Goal: Navigation & Orientation: Find specific page/section

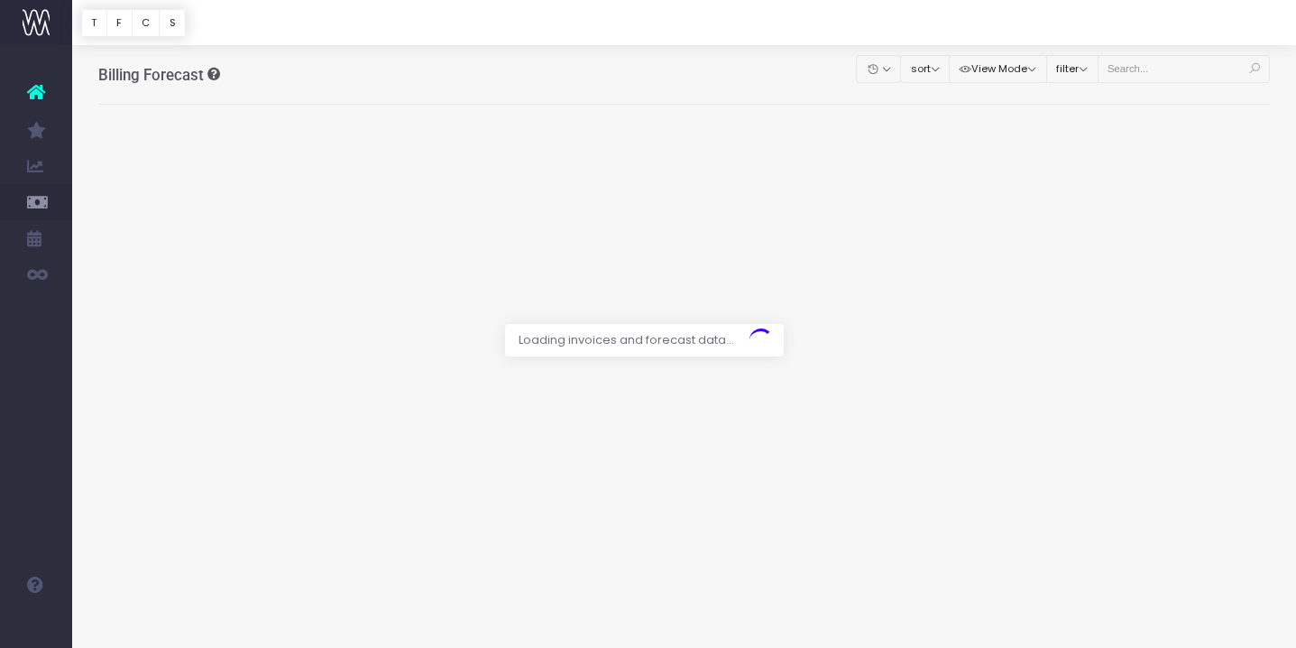
click at [36, 92] on icon at bounding box center [36, 91] width 18 height 23
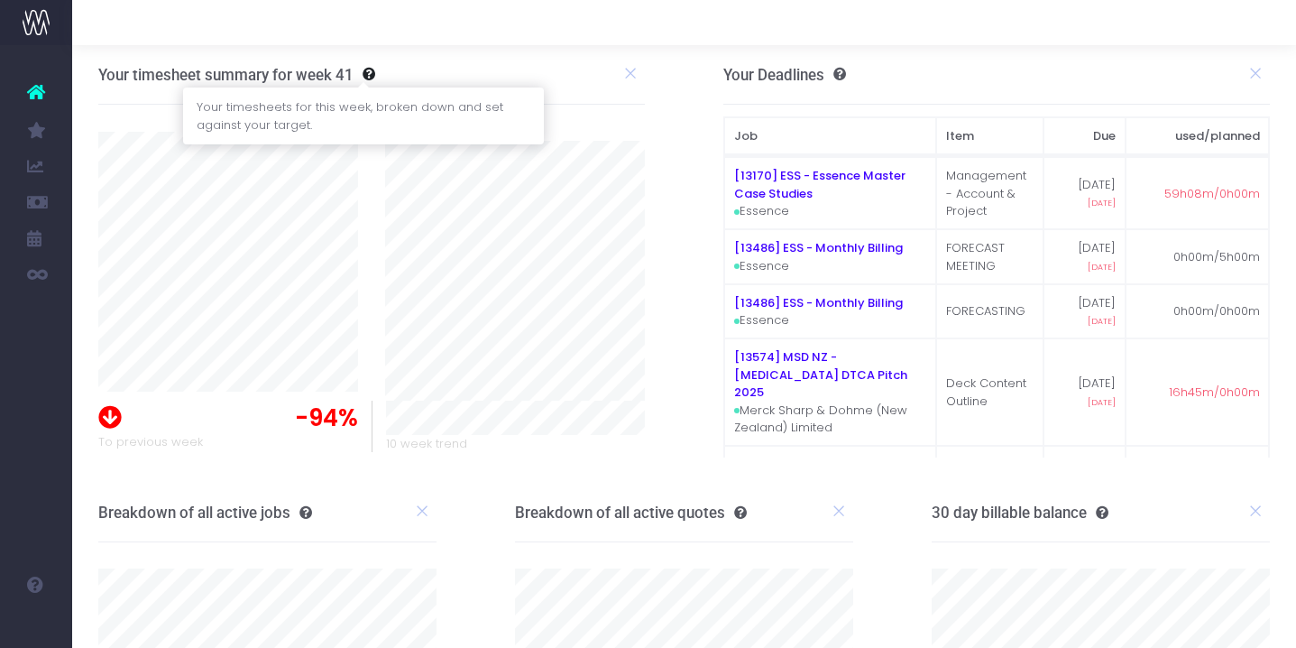
click at [372, 75] on icon at bounding box center [365, 74] width 22 height 13
click at [366, 72] on icon at bounding box center [365, 74] width 22 height 13
click at [110, 414] on icon at bounding box center [109, 415] width 23 height 28
